Goal: Transaction & Acquisition: Obtain resource

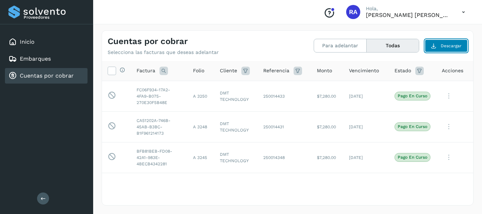
click at [439, 45] on button "Descargar" at bounding box center [446, 46] width 43 height 13
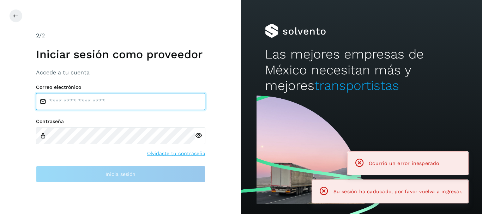
type input "**********"
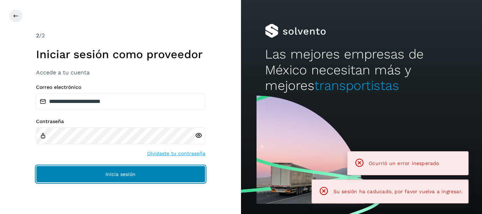
click at [151, 170] on button "Inicia sesión" at bounding box center [120, 174] width 169 height 17
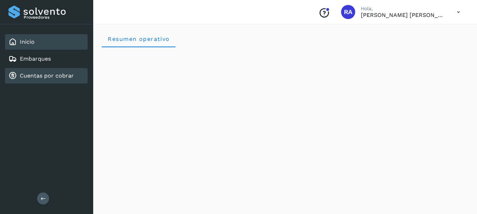
click at [66, 74] on link "Cuentas por cobrar" at bounding box center [47, 75] width 54 height 7
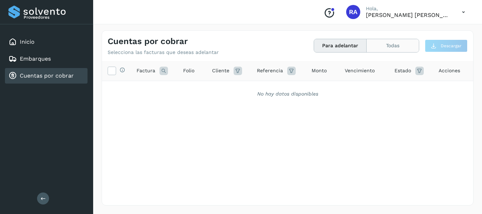
click at [397, 47] on button "Todas" at bounding box center [393, 45] width 52 height 13
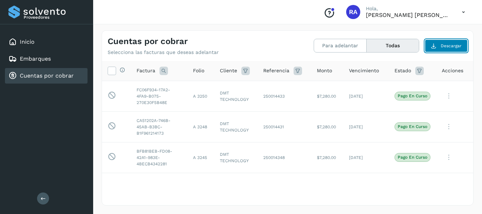
click at [447, 49] on button "Descargar" at bounding box center [446, 46] width 43 height 13
